Goal: Task Accomplishment & Management: Manage account settings

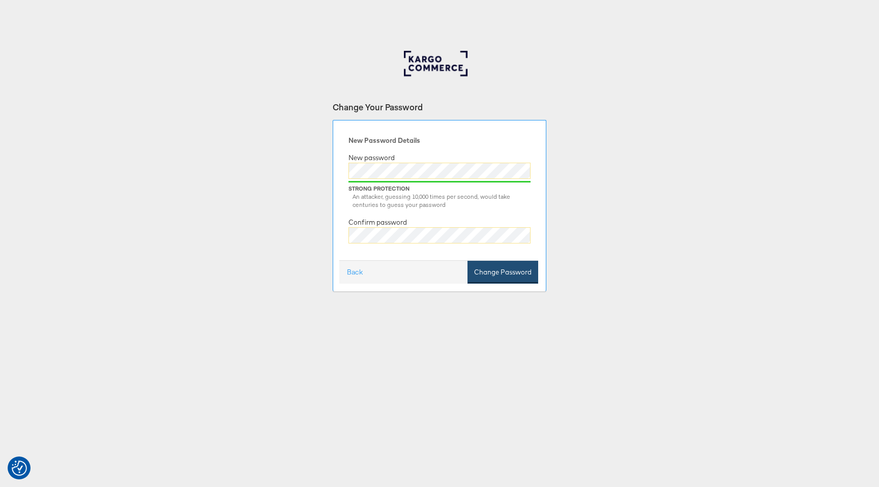
click at [518, 262] on button "Change Password" at bounding box center [502, 272] width 71 height 23
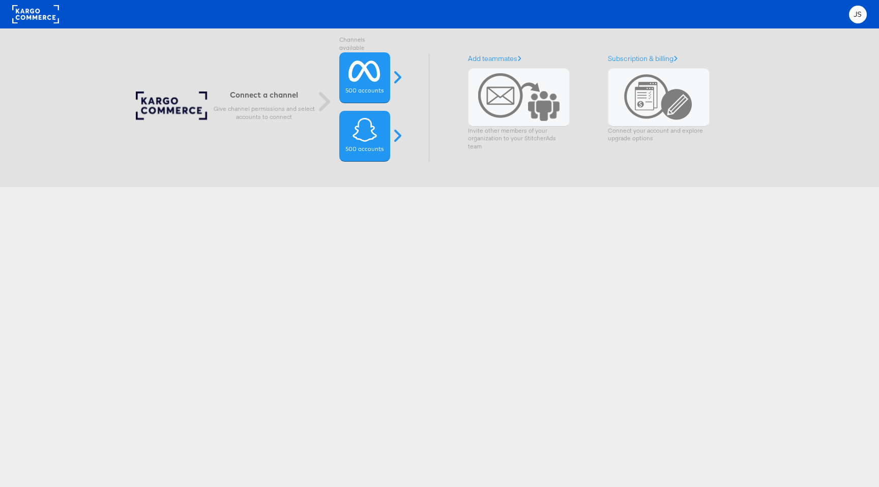
click at [789, 103] on div "Connect a channel Give channel permissions and select accounts to connect Chann…" at bounding box center [434, 107] width 914 height 159
click at [865, 15] on div "JS" at bounding box center [858, 15] width 18 height 18
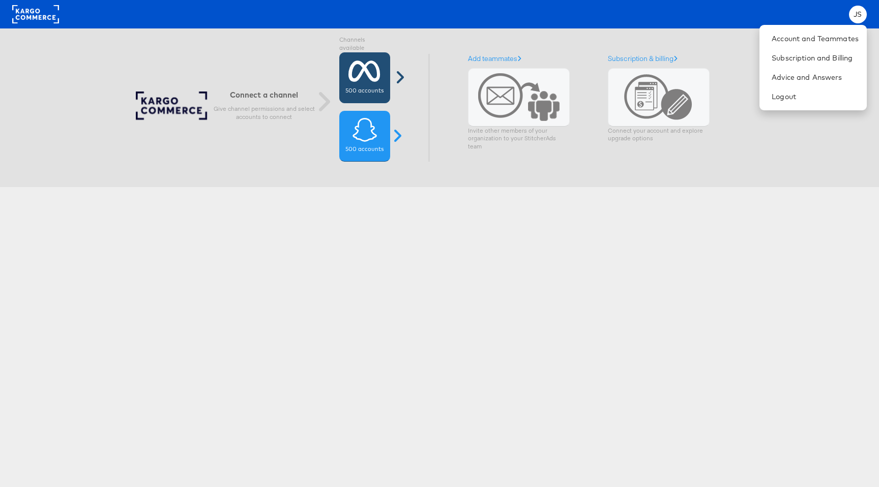
click at [371, 76] on icon at bounding box center [364, 70] width 32 height 25
